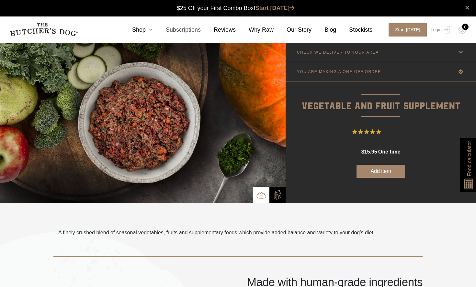
click at [189, 29] on link "Subscriptions" at bounding box center [177, 30] width 48 height 9
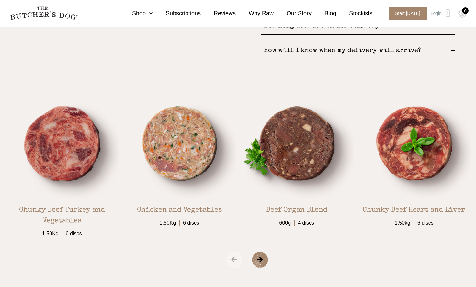
scroll to position [1058, 0]
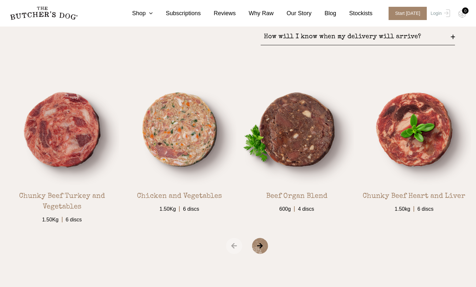
click at [264, 244] on span "›" at bounding box center [268, 246] width 32 height 16
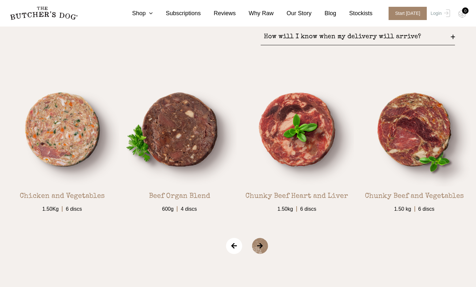
click at [264, 244] on span "›" at bounding box center [268, 246] width 32 height 16
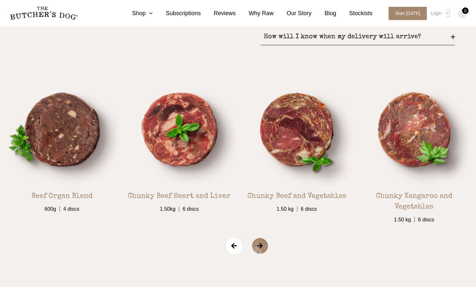
click at [264, 244] on span "›" at bounding box center [268, 246] width 32 height 16
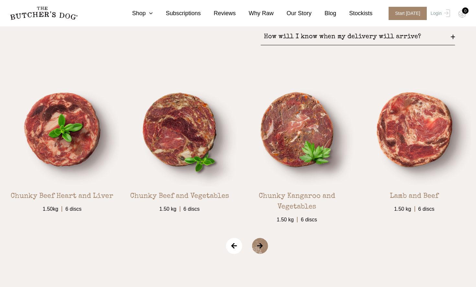
click at [264, 244] on span "›" at bounding box center [268, 246] width 32 height 16
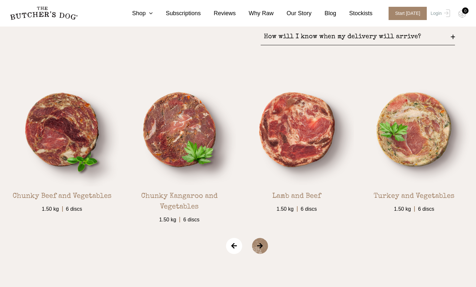
click at [264, 244] on span "›" at bounding box center [268, 246] width 32 height 16
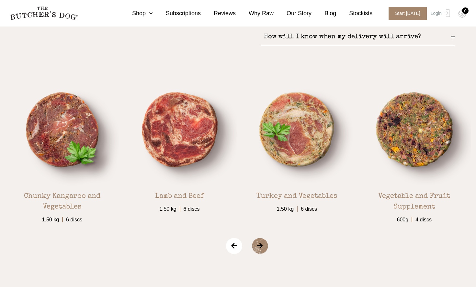
click at [264, 244] on span "›" at bounding box center [268, 246] width 32 height 16
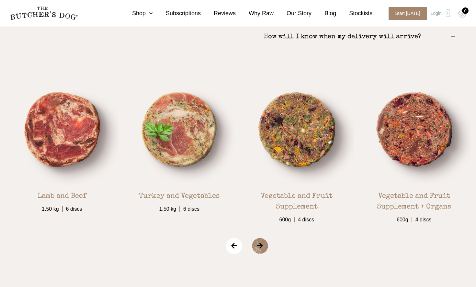
click at [264, 244] on span "›" at bounding box center [268, 246] width 32 height 16
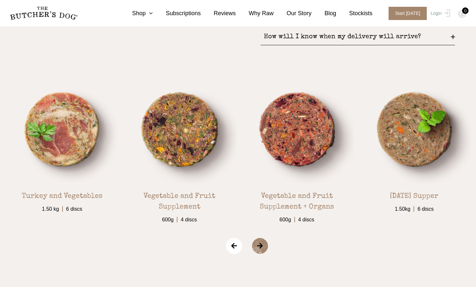
click at [264, 244] on span "›" at bounding box center [268, 246] width 32 height 16
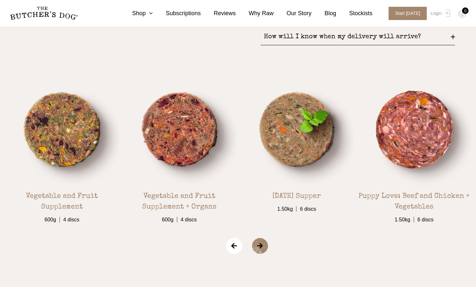
click at [264, 244] on span "›" at bounding box center [268, 246] width 32 height 16
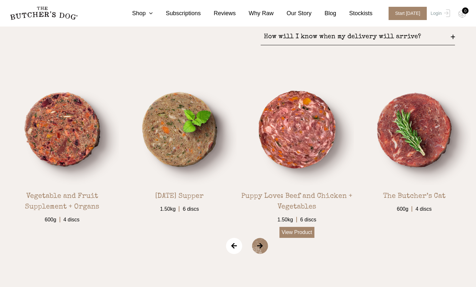
click at [295, 232] on link "View Product" at bounding box center [296, 232] width 35 height 11
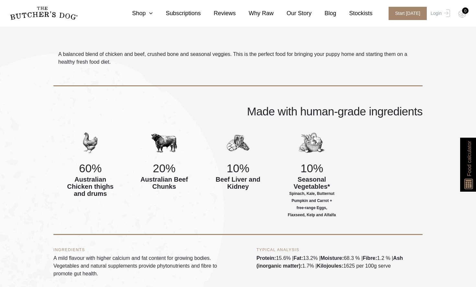
scroll to position [192, 0]
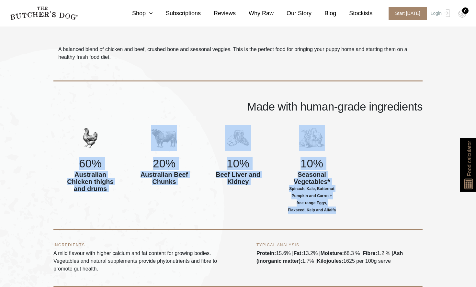
drag, startPoint x: 76, startPoint y: 163, endPoint x: 333, endPoint y: 218, distance: 263.2
click at [333, 218] on div "60% Australian Chicken thighs and drums 20% Australian Beef Chunks 10% Beef Liv…" at bounding box center [237, 177] width 369 height 105
copy div "60% Australian Chicken thighs and drums 20% Australian Beef Chunks 10% Beef Liv…"
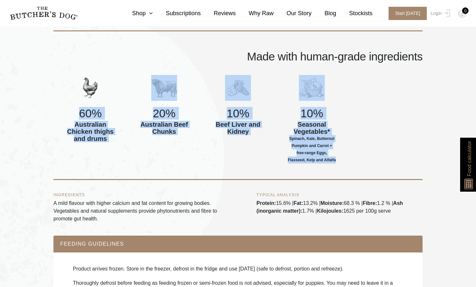
scroll to position [243, 0]
